Goal: Register for event/course

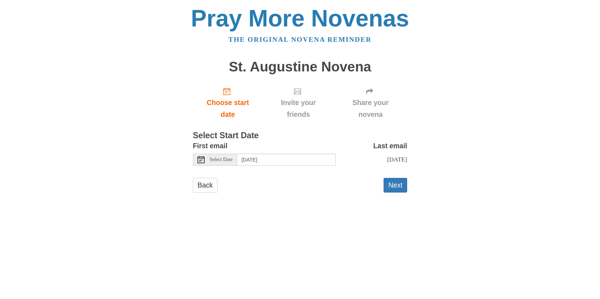
click at [222, 160] on span "Select Date" at bounding box center [221, 159] width 23 height 5
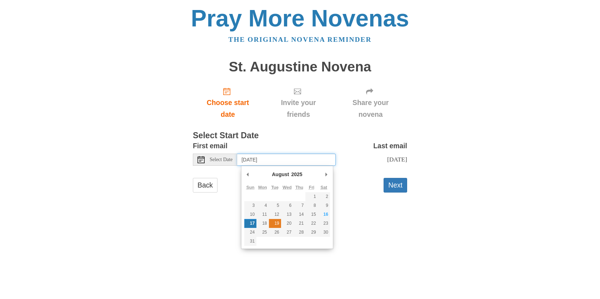
type input "[DATE]"
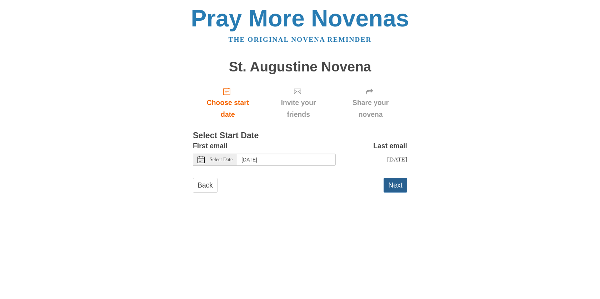
click at [392, 184] on button "Next" at bounding box center [396, 185] width 24 height 15
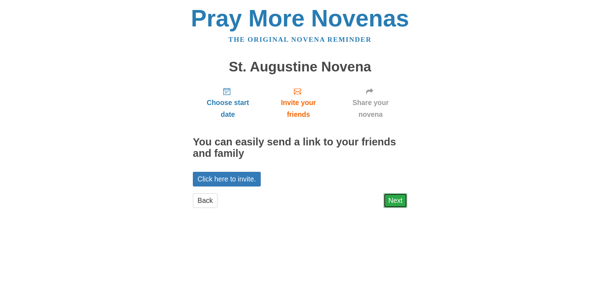
click at [403, 200] on link "Next" at bounding box center [396, 200] width 24 height 15
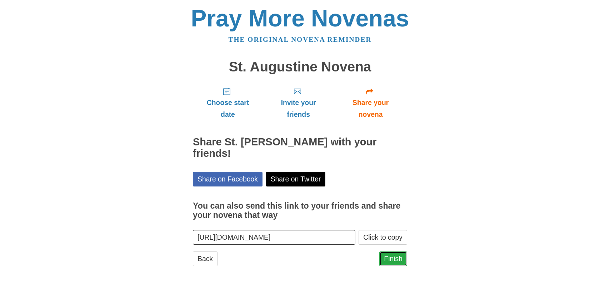
click at [394, 255] on link "Finish" at bounding box center [393, 259] width 28 height 15
